Goal: Task Accomplishment & Management: Complete application form

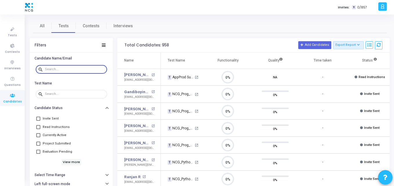
paste input "[EMAIL_ADDRESS][DOMAIN_NAME]"
type input "[EMAIL_ADDRESS][DOMAIN_NAME]"
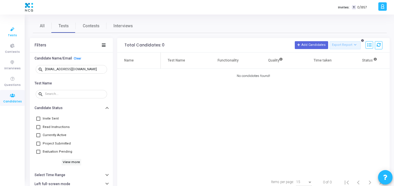
click at [12, 28] on icon at bounding box center [12, 29] width 12 height 7
click at [10, 28] on icon at bounding box center [12, 29] width 12 height 7
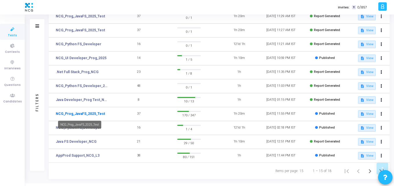
click at [73, 113] on link "NCG_Prog_JavaFS_2025_Test" at bounding box center [80, 113] width 49 height 5
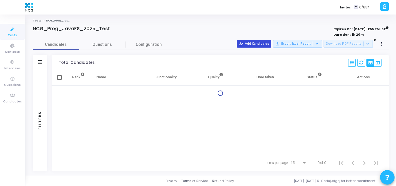
click at [264, 45] on button "person_add_alt Add Candidates" at bounding box center [254, 44] width 35 height 8
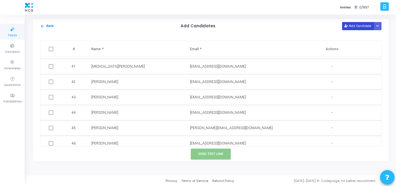
click at [361, 25] on button "Add Candidate" at bounding box center [358, 26] width 32 height 8
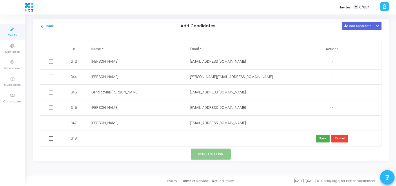
click at [200, 138] on input "text" at bounding box center [220, 139] width 60 height 10
paste input "[EMAIL_ADDRESS][DOMAIN_NAME]"
type input "[EMAIL_ADDRESS][DOMAIN_NAME]"
click at [133, 136] on input "text" at bounding box center [121, 139] width 60 height 10
paste input "[PERSON_NAME]"
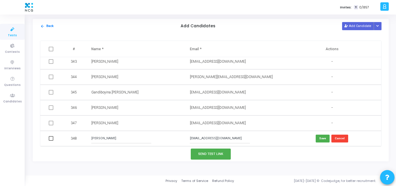
type input "[PERSON_NAME]"
drag, startPoint x: 320, startPoint y: 132, endPoint x: 322, endPoint y: 142, distance: 9.7
click at [322, 142] on td "Save Cancel" at bounding box center [332, 138] width 99 height 15
click at [322, 142] on button "Save" at bounding box center [323, 139] width 14 height 8
click at [354, 27] on button "Add Candidate" at bounding box center [358, 26] width 32 height 8
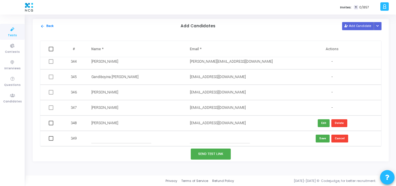
click at [200, 138] on input "text" at bounding box center [220, 139] width 60 height 10
paste input "[DOMAIN_NAME][EMAIL_ADDRESS][DOMAIN_NAME]"
type input "[DOMAIN_NAME][EMAIL_ADDRESS][DOMAIN_NAME]"
paste input "[PERSON_NAME]"
click at [114, 138] on input "text" at bounding box center [121, 139] width 60 height 10
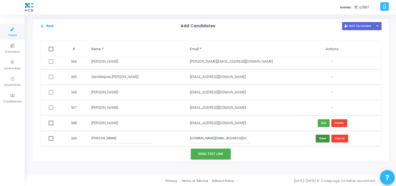
type input "[PERSON_NAME]"
click at [320, 138] on button "Save" at bounding box center [323, 139] width 14 height 8
click at [353, 25] on button "Add Candidate" at bounding box center [358, 26] width 32 height 8
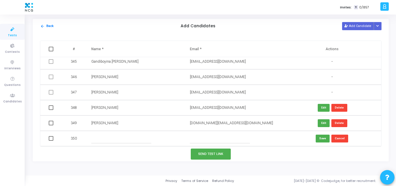
click at [199, 138] on input "text" at bounding box center [220, 139] width 60 height 10
paste input "[EMAIL_ADDRESS][DOMAIN_NAME]"
type input "[EMAIL_ADDRESS][DOMAIN_NAME]"
paste input "[PERSON_NAME]"
click at [119, 140] on input "[PERSON_NAME]" at bounding box center [121, 139] width 60 height 10
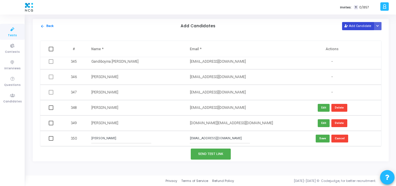
type input "[PERSON_NAME]"
click at [360, 28] on button "Add Candidate" at bounding box center [358, 26] width 32 height 8
click at [362, 26] on button "Add Candidate" at bounding box center [358, 26] width 32 height 8
click at [353, 26] on button "Add Candidate" at bounding box center [358, 26] width 32 height 8
click at [320, 138] on button "Save" at bounding box center [323, 139] width 14 height 8
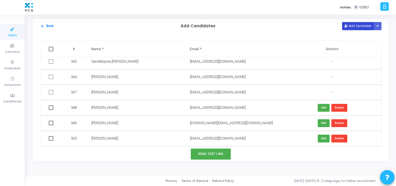
click at [356, 27] on button "Add Candidate" at bounding box center [358, 26] width 32 height 8
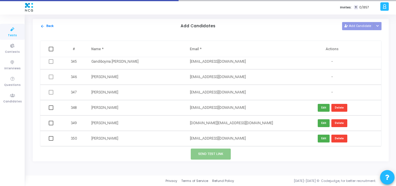
scroll to position [5310, 0]
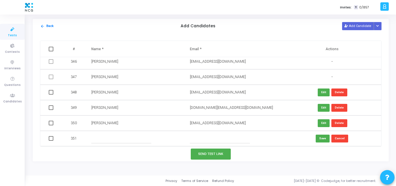
click at [196, 137] on input "text" at bounding box center [220, 139] width 60 height 10
paste input "[EMAIL_ADDRESS][DOMAIN_NAME]"
type input "[EMAIL_ADDRESS][DOMAIN_NAME]"
click at [119, 138] on input "text" at bounding box center [121, 139] width 60 height 10
paste input "Sagar Patil"
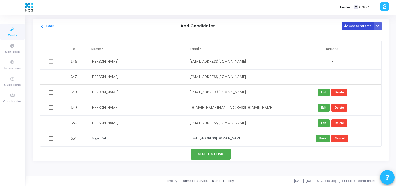
type input "Sagar Patil"
click at [362, 23] on button "Add Candidate" at bounding box center [358, 26] width 32 height 8
click at [320, 138] on button "Save" at bounding box center [323, 139] width 14 height 8
click at [356, 27] on button "Add Candidate" at bounding box center [358, 26] width 32 height 8
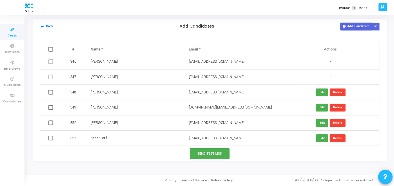
scroll to position [5325, 0]
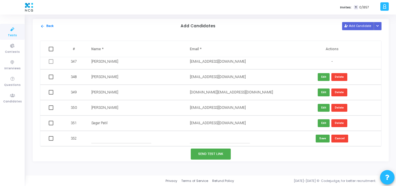
click at [208, 138] on input "text" at bounding box center [220, 139] width 60 height 10
paste input "[EMAIL_ADDRESS][DOMAIN_NAME]"
type input "[EMAIL_ADDRESS][DOMAIN_NAME]"
click at [111, 140] on input "text" at bounding box center [121, 139] width 60 height 10
paste input "[PERSON_NAME]"
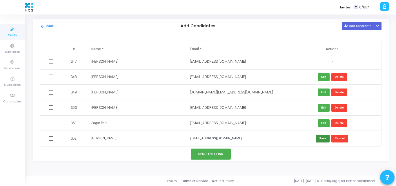
type input "[PERSON_NAME]"
click at [319, 140] on button "Save" at bounding box center [323, 139] width 14 height 8
click at [50, 76] on span at bounding box center [51, 77] width 5 height 5
click at [51, 79] on input "checkbox" at bounding box center [51, 79] width 0 height 0
checkbox input "true"
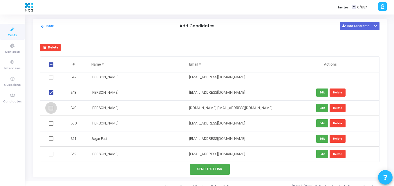
click at [50, 106] on span at bounding box center [51, 108] width 5 height 5
click at [51, 110] on input "checkbox" at bounding box center [51, 110] width 0 height 0
checkbox input "true"
click at [50, 126] on span at bounding box center [51, 123] width 5 height 5
click at [51, 126] on input "checkbox" at bounding box center [51, 126] width 0 height 0
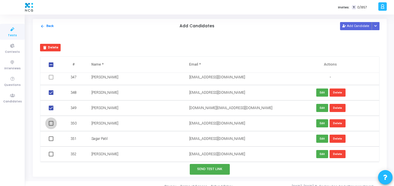
checkbox input "true"
click at [50, 140] on span at bounding box center [51, 138] width 5 height 5
click at [51, 141] on input "checkbox" at bounding box center [51, 141] width 0 height 0
checkbox input "true"
click at [51, 157] on td at bounding box center [51, 154] width 23 height 15
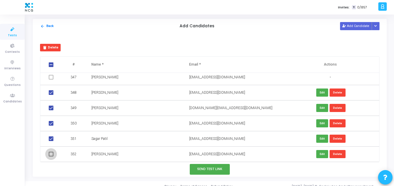
click at [51, 154] on span at bounding box center [51, 154] width 5 height 5
click at [51, 156] on input "checkbox" at bounding box center [51, 156] width 0 height 0
checkbox input "true"
click at [199, 169] on button "Send Test Link" at bounding box center [210, 169] width 40 height 11
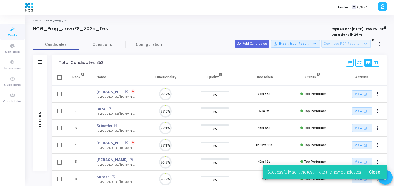
scroll to position [12, 15]
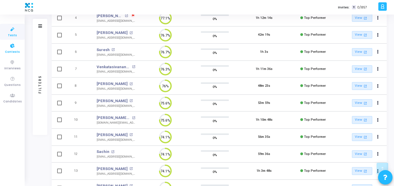
click at [10, 41] on link "Contests" at bounding box center [12, 48] width 25 height 16
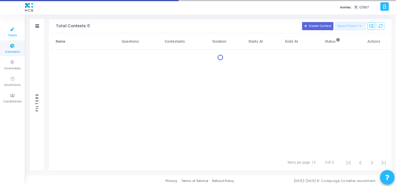
click at [10, 28] on icon at bounding box center [12, 29] width 12 height 7
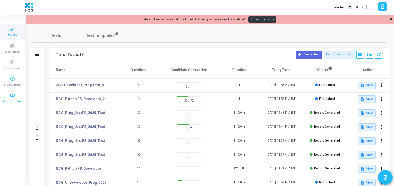
click at [15, 101] on span "Candidates" at bounding box center [12, 101] width 19 height 5
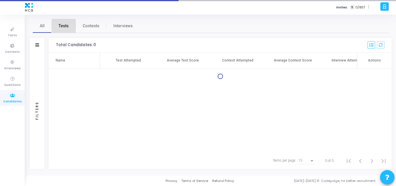
click at [67, 24] on span "Tests" at bounding box center [64, 26] width 10 height 6
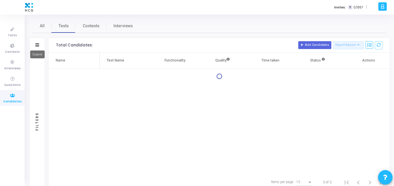
click at [37, 46] on icon at bounding box center [37, 44] width 4 height 3
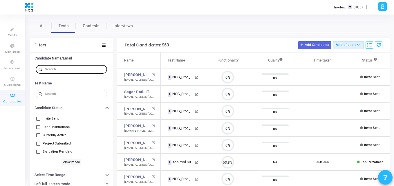
scroll to position [3, 3]
click at [57, 67] on div at bounding box center [75, 68] width 60 height 9
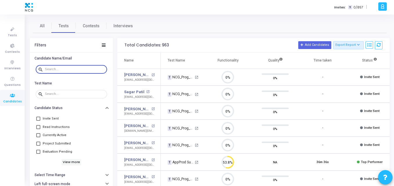
paste input "[EMAIL_ADDRESS][DOMAIN_NAME]"
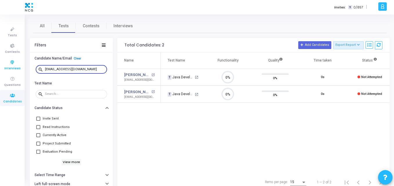
drag, startPoint x: 50, startPoint y: 71, endPoint x: 16, endPoint y: 72, distance: 34.5
click at [16, 72] on div "Tests Contests Interviews Questions Candidates Invites: T 0/857 | K Kajal Setti…" at bounding box center [197, 93] width 394 height 186
type input "[EMAIL_ADDRESS][DOMAIN_NAME]"
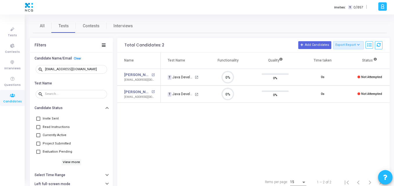
click at [178, 120] on div "Name Test Name Functionality Quality Time taken Status Actions [PERSON_NAME] op…" at bounding box center [253, 114] width 273 height 122
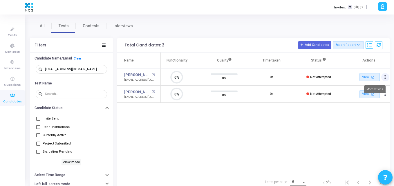
click at [383, 78] on button "Actions" at bounding box center [385, 77] width 8 height 8
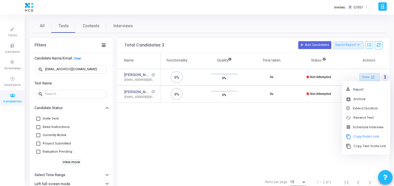
click at [271, 128] on div "Name Test Name Functionality Quality Time taken Status Actions [PERSON_NAME] op…" at bounding box center [253, 114] width 273 height 122
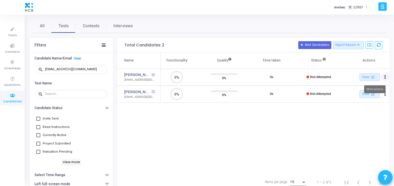
click at [387, 74] on button "Actions" at bounding box center [385, 77] width 8 height 8
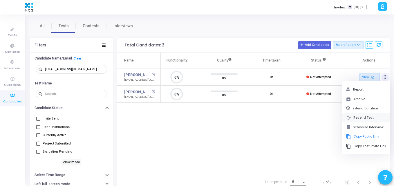
click at [359, 117] on button "cached Resend Test" at bounding box center [366, 118] width 48 height 10
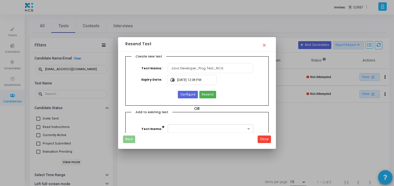
click at [159, 95] on div "Configure Resend" at bounding box center [197, 95] width 142 height 8
click at [211, 93] on span "Resend" at bounding box center [208, 94] width 12 height 5
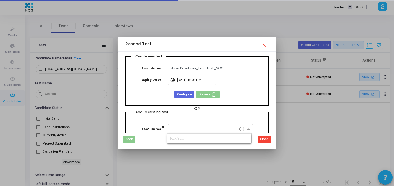
click at [237, 130] on input "text" at bounding box center [204, 128] width 67 height 5
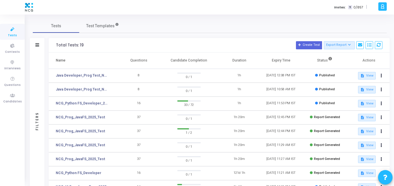
click at [146, 37] on div "Tests Test Templates Filters Filters Test Name: search Status Draft Published E…" at bounding box center [210, 156] width 354 height 275
